Goal: Information Seeking & Learning: Learn about a topic

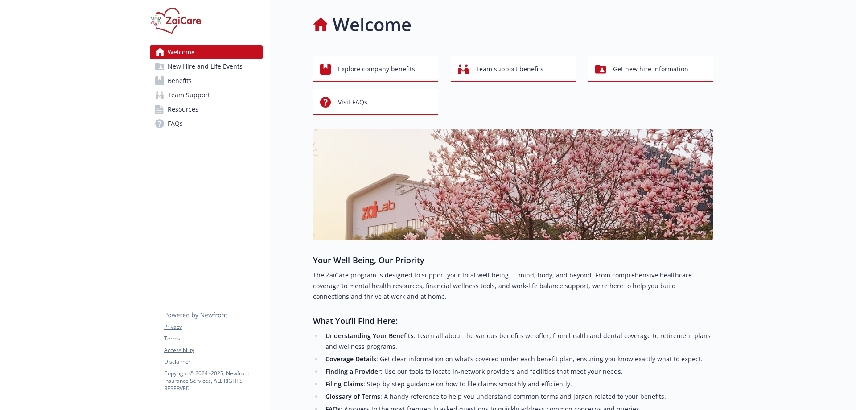
click at [191, 67] on span "New Hire and Life Events" at bounding box center [205, 66] width 75 height 14
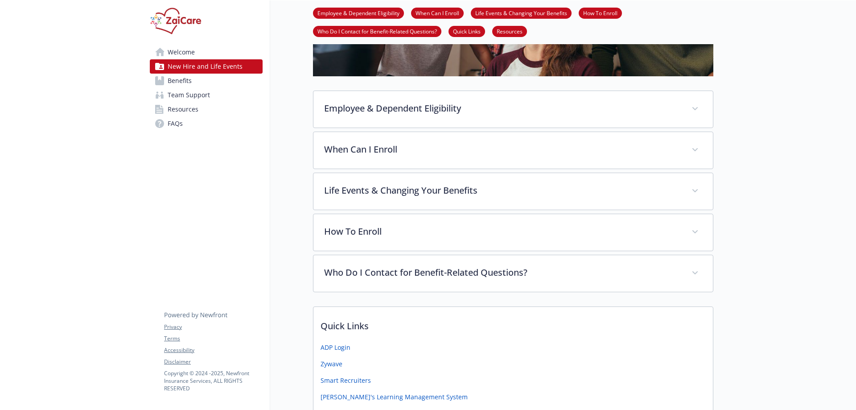
scroll to position [386, 0]
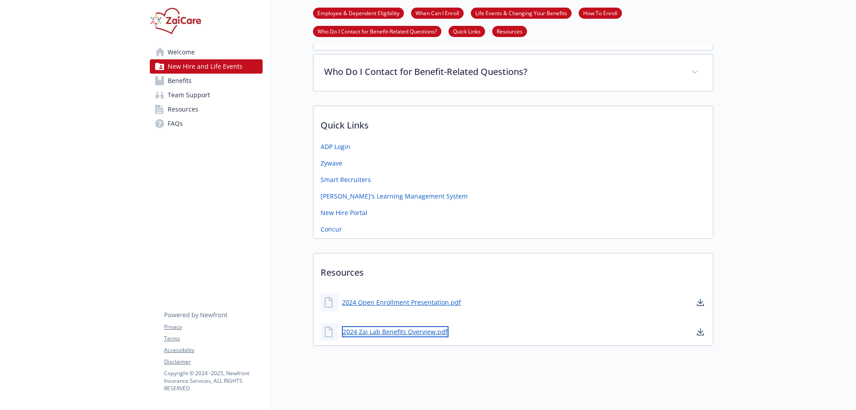
click at [422, 326] on link "2024 Zai Lab Benefits Overview.pdf" at bounding box center [395, 331] width 107 height 11
click at [415, 296] on link "2024 Open Enrollment Presentation.pdf" at bounding box center [402, 301] width 121 height 11
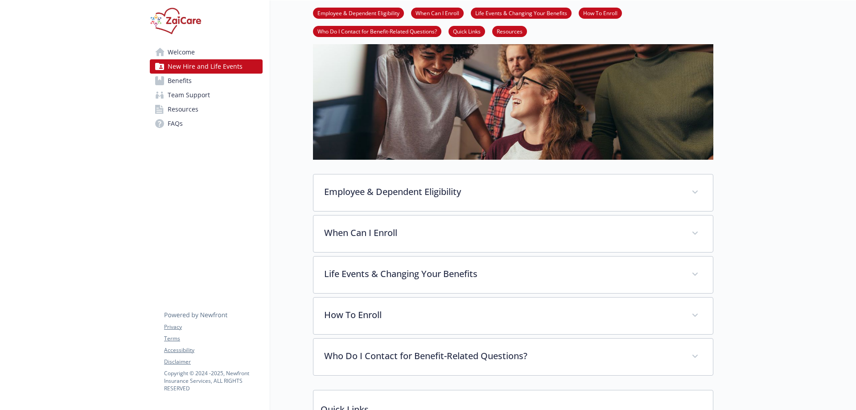
scroll to position [74, 0]
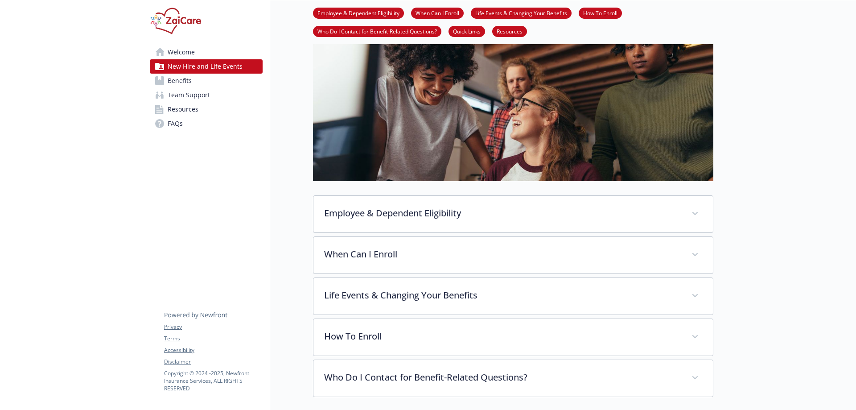
click at [181, 51] on span "Welcome" at bounding box center [181, 52] width 27 height 14
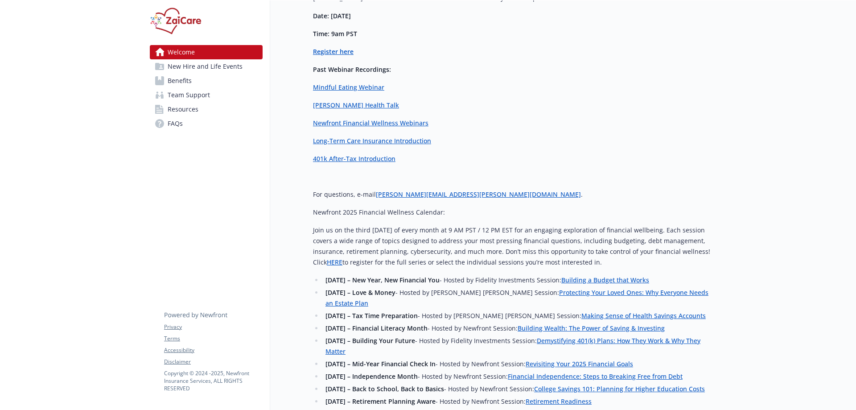
scroll to position [1679, 0]
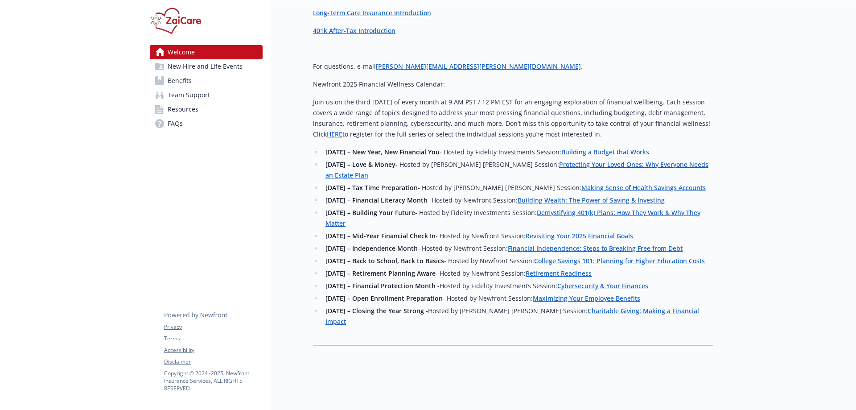
click at [202, 66] on span "New Hire and Life Events" at bounding box center [205, 66] width 75 height 14
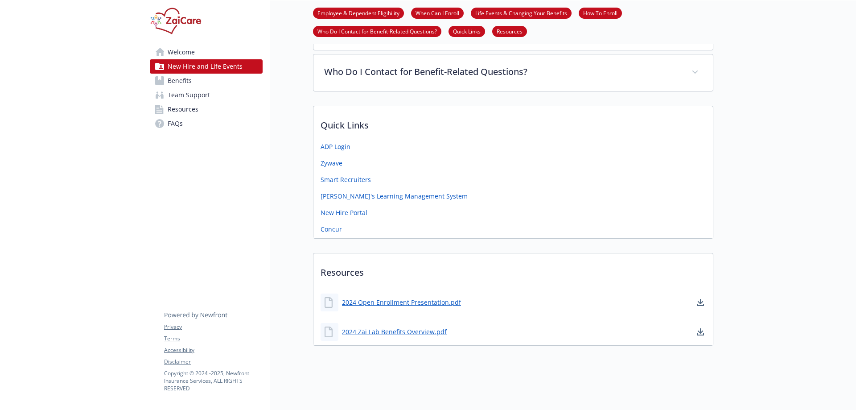
scroll to position [386, 0]
click at [185, 81] on span "Benefits" at bounding box center [180, 81] width 24 height 14
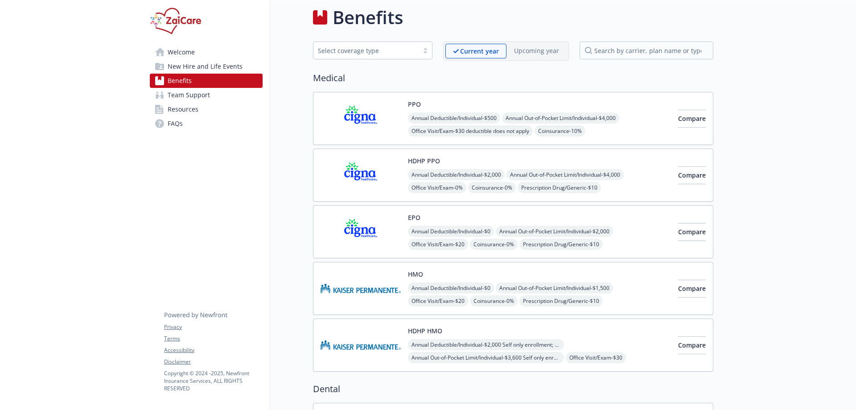
scroll to position [386, 0]
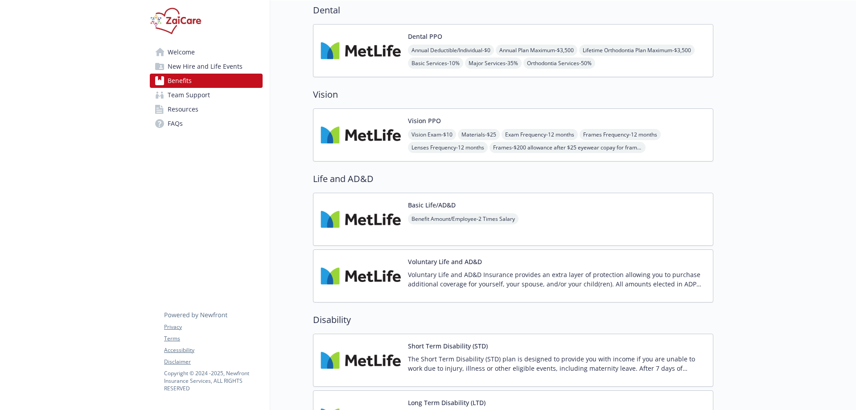
click at [186, 66] on span "New Hire and Life Events" at bounding box center [205, 66] width 75 height 14
